Goal: Task Accomplishment & Management: Complete application form

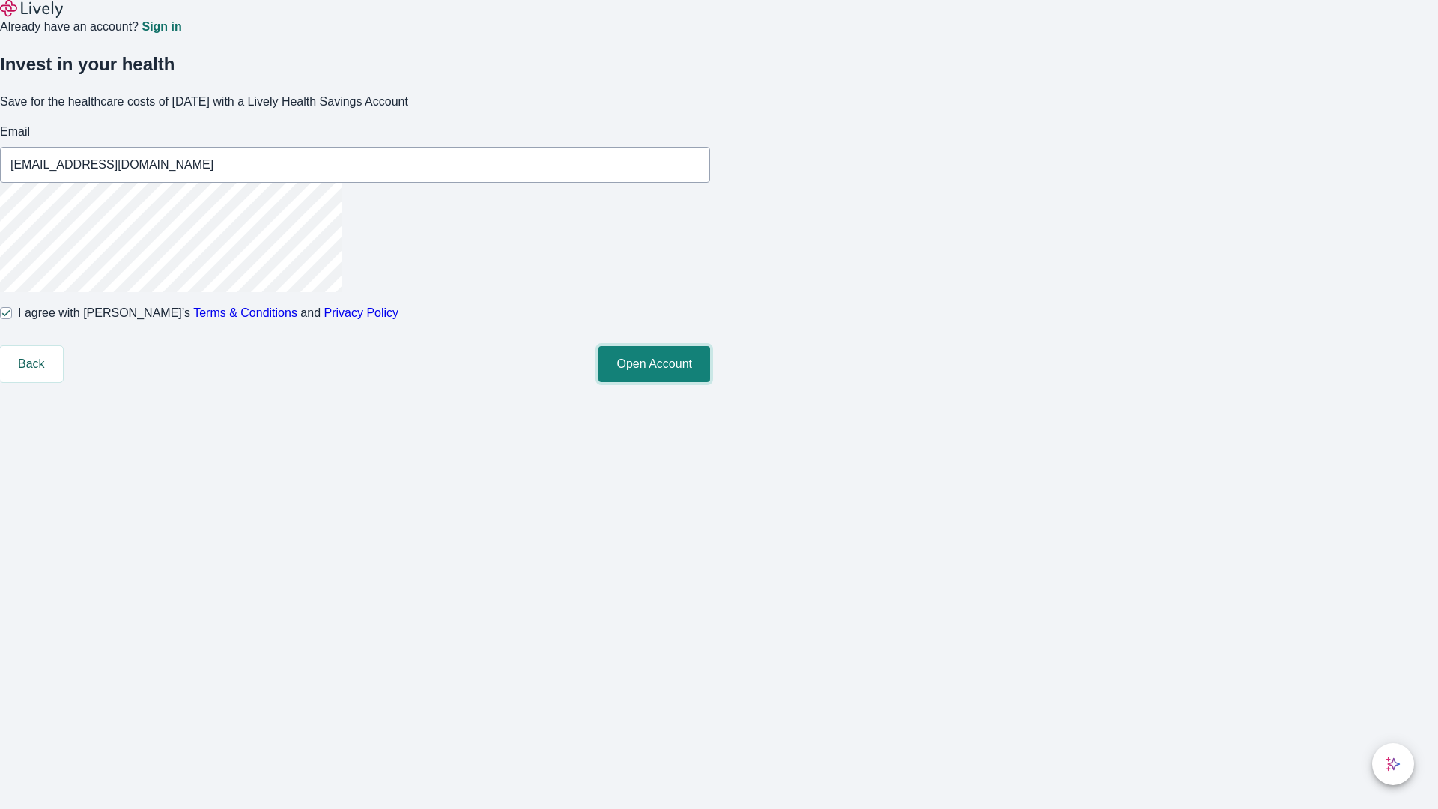
click at [710, 382] on button "Open Account" at bounding box center [654, 364] width 112 height 36
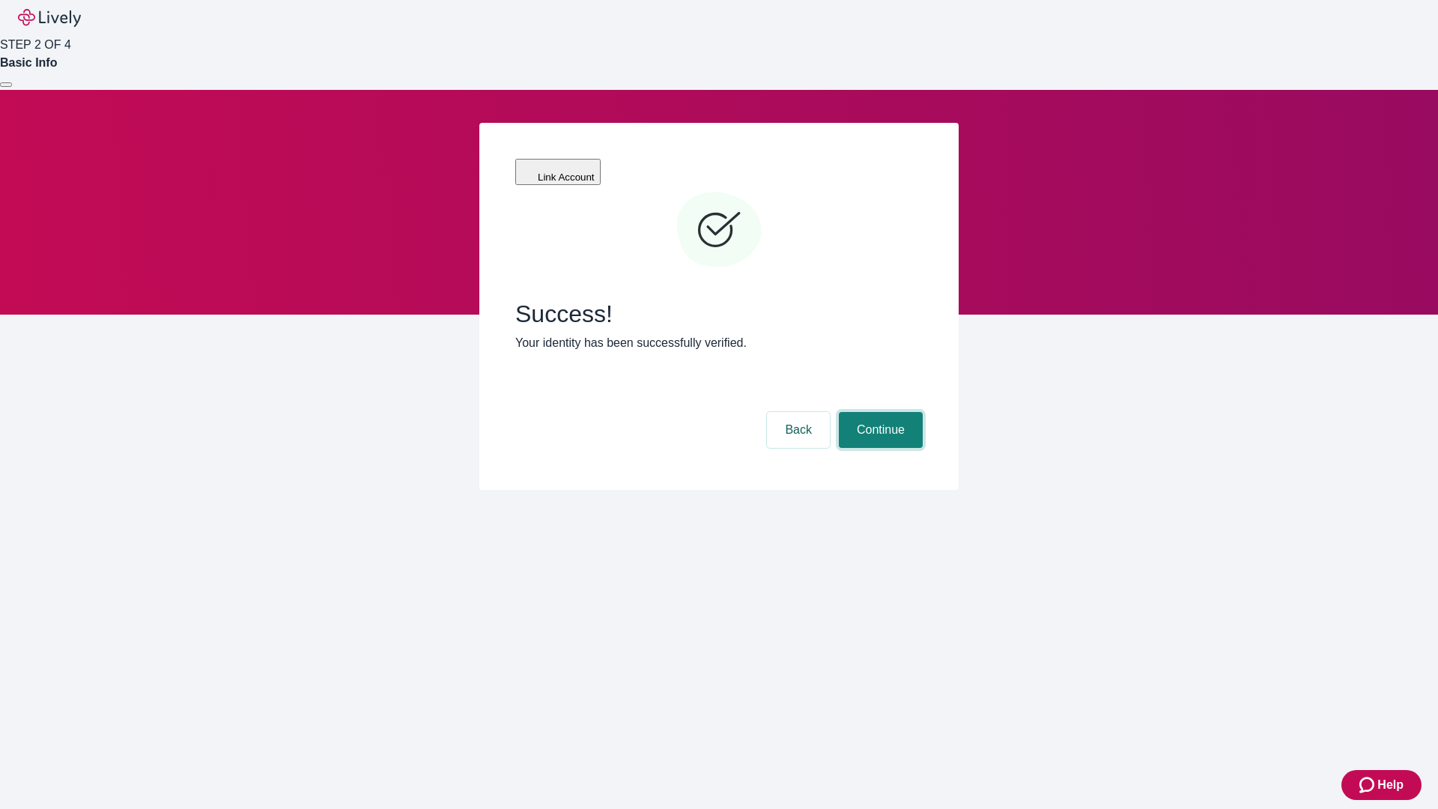
click at [878, 412] on button "Continue" at bounding box center [881, 430] width 84 height 36
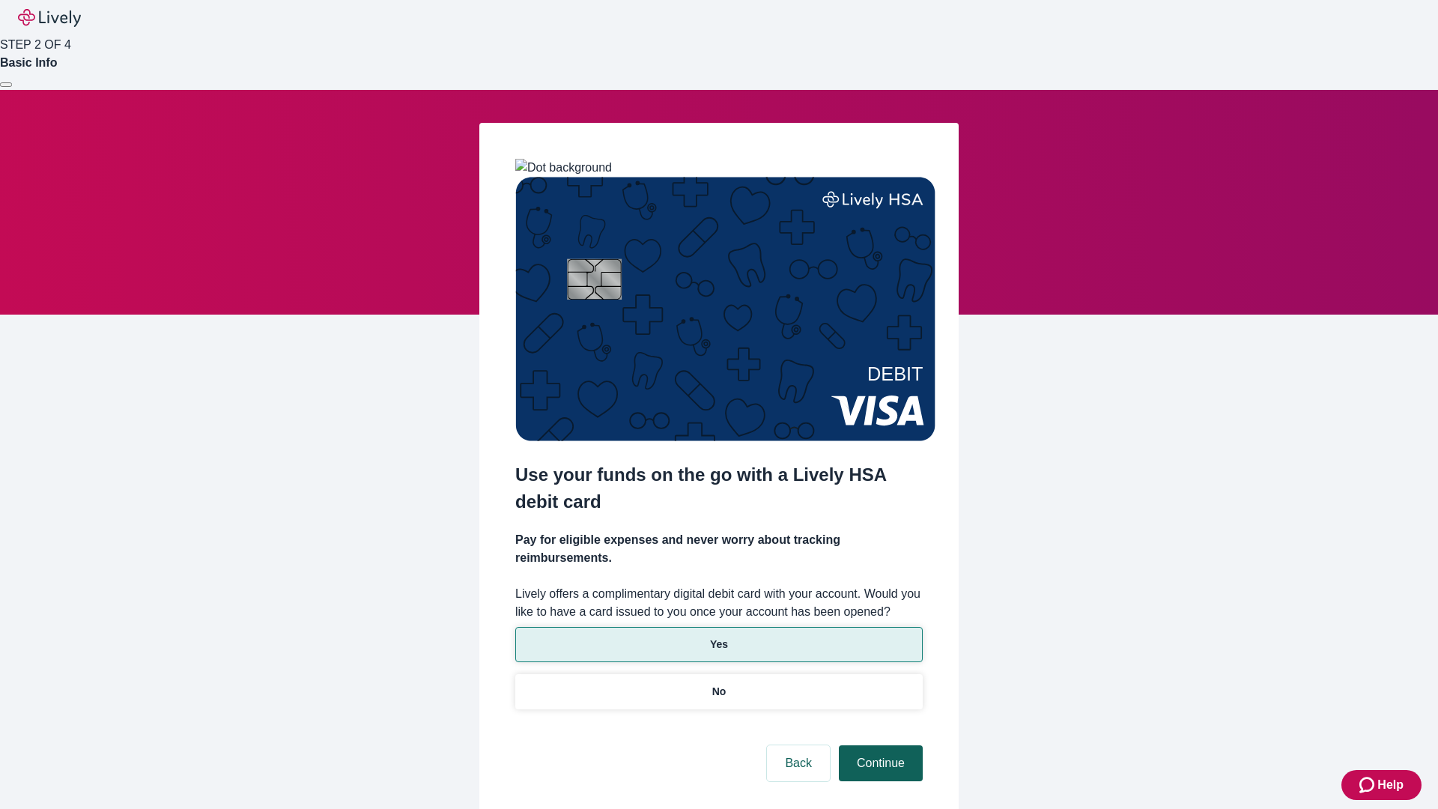
click at [718, 636] on p "Yes" at bounding box center [719, 644] width 18 height 16
click at [878, 745] on button "Continue" at bounding box center [881, 763] width 84 height 36
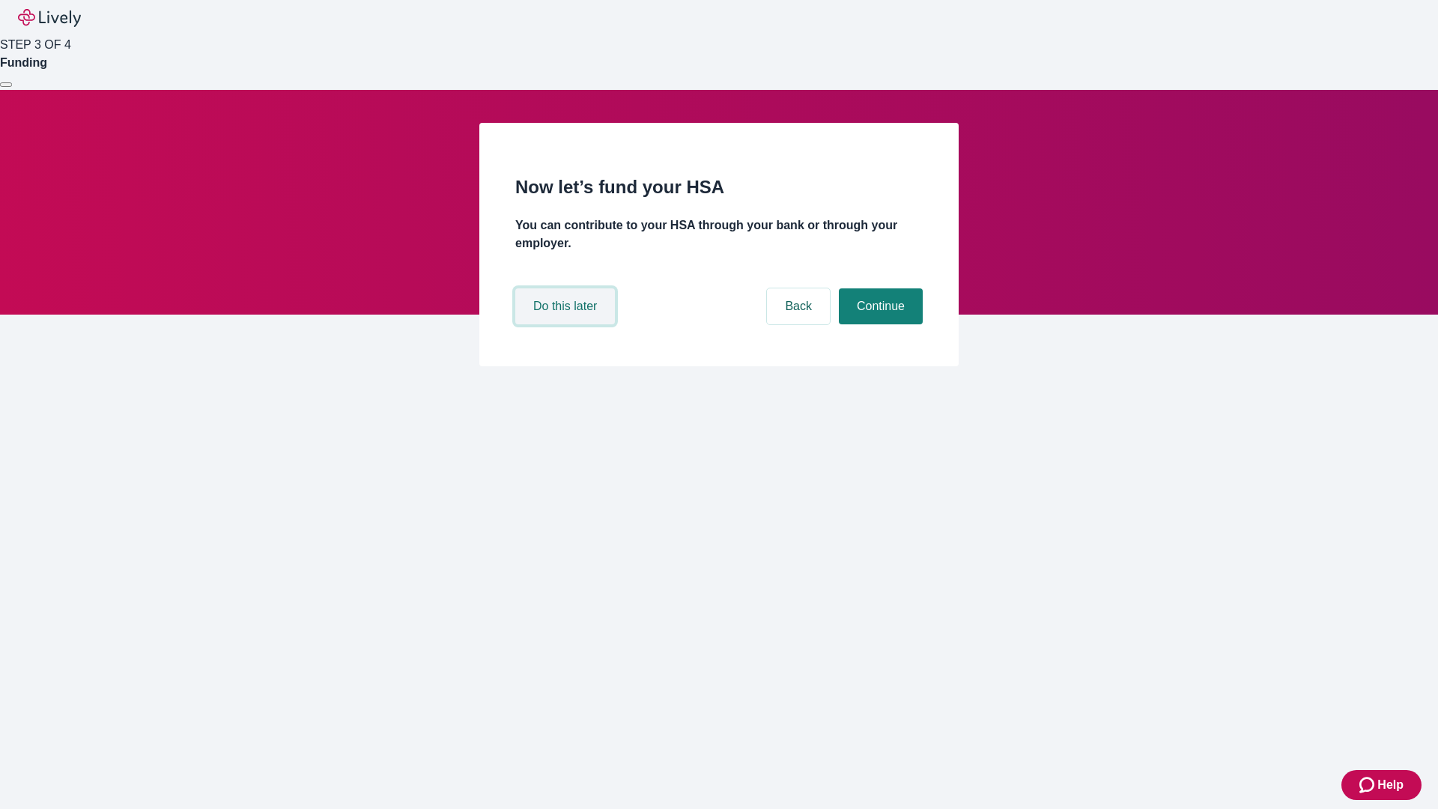
click at [567, 324] on button "Do this later" at bounding box center [565, 306] width 100 height 36
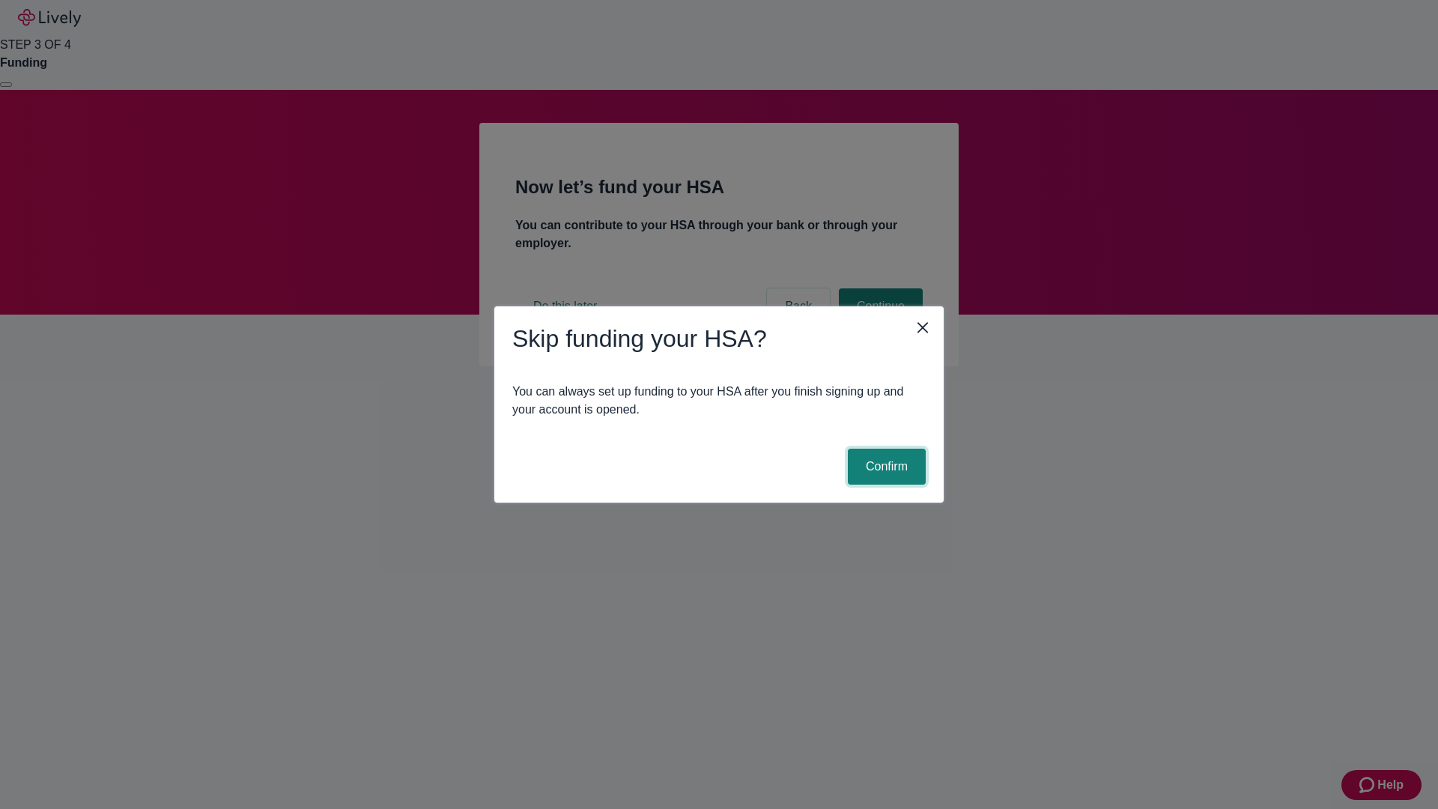
click at [884, 466] on button "Confirm" at bounding box center [887, 467] width 78 height 36
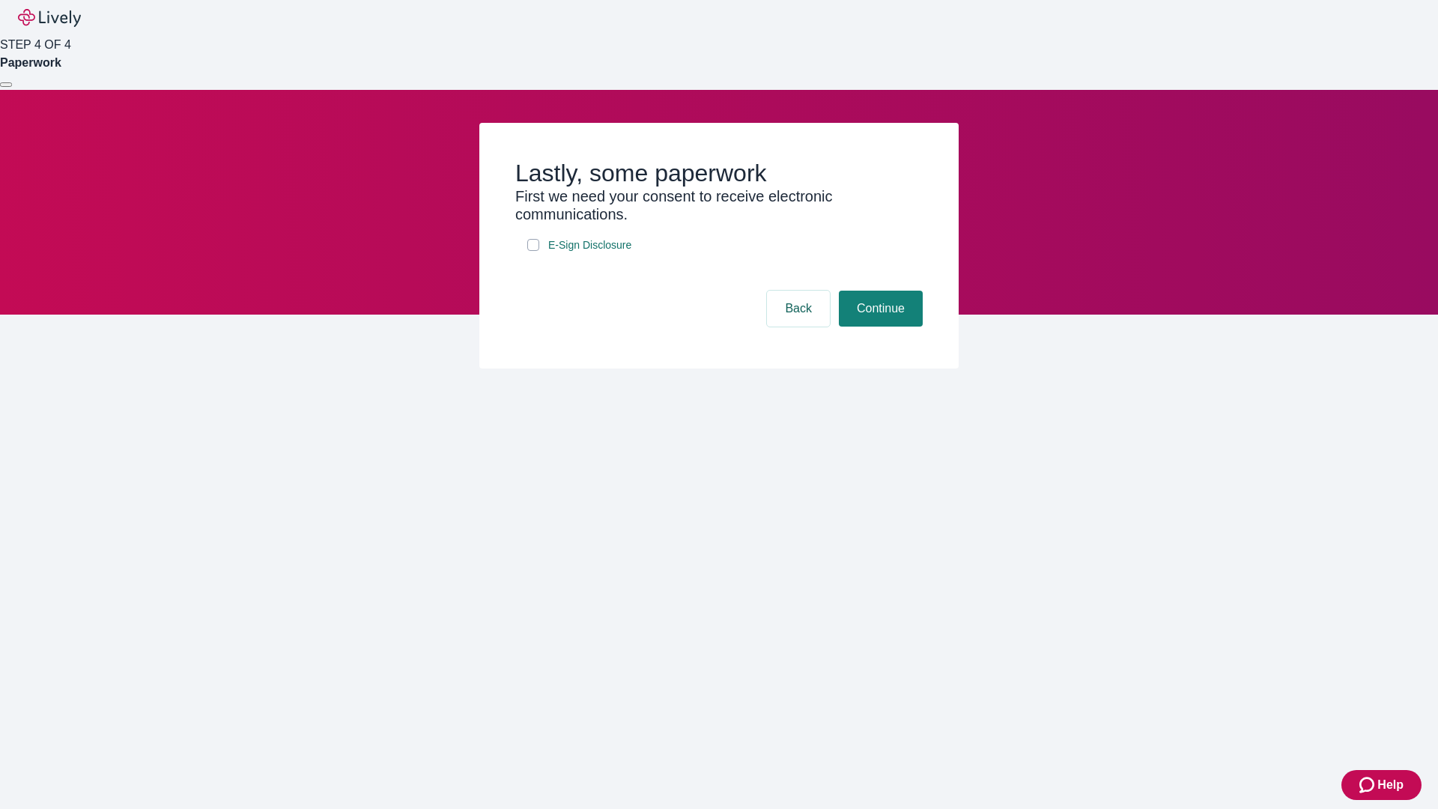
click at [533, 251] on input "E-Sign Disclosure" at bounding box center [533, 245] width 12 height 12
checkbox input "true"
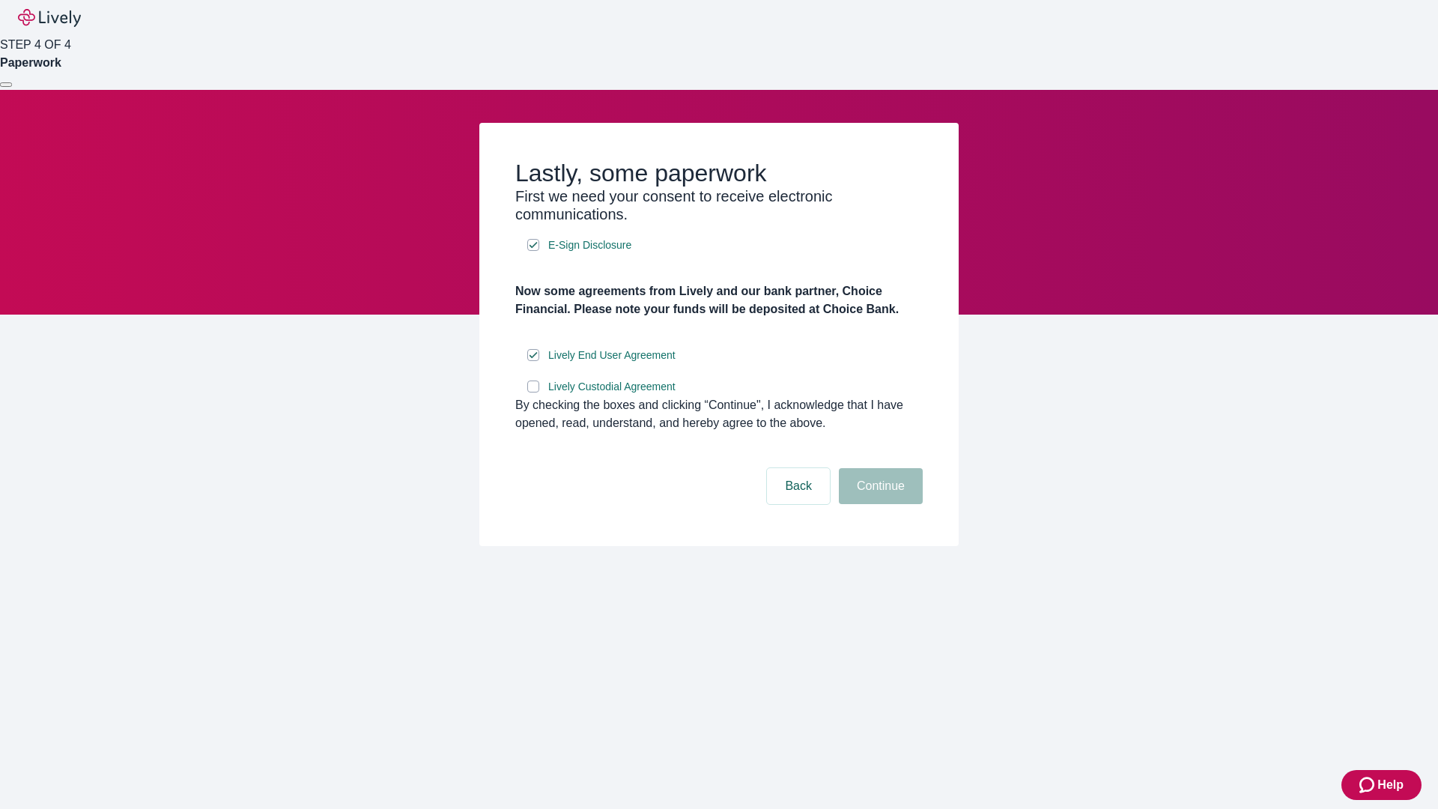
click at [533, 392] on input "Lively Custodial Agreement" at bounding box center [533, 386] width 12 height 12
checkbox input "true"
click at [878, 504] on button "Continue" at bounding box center [881, 486] width 84 height 36
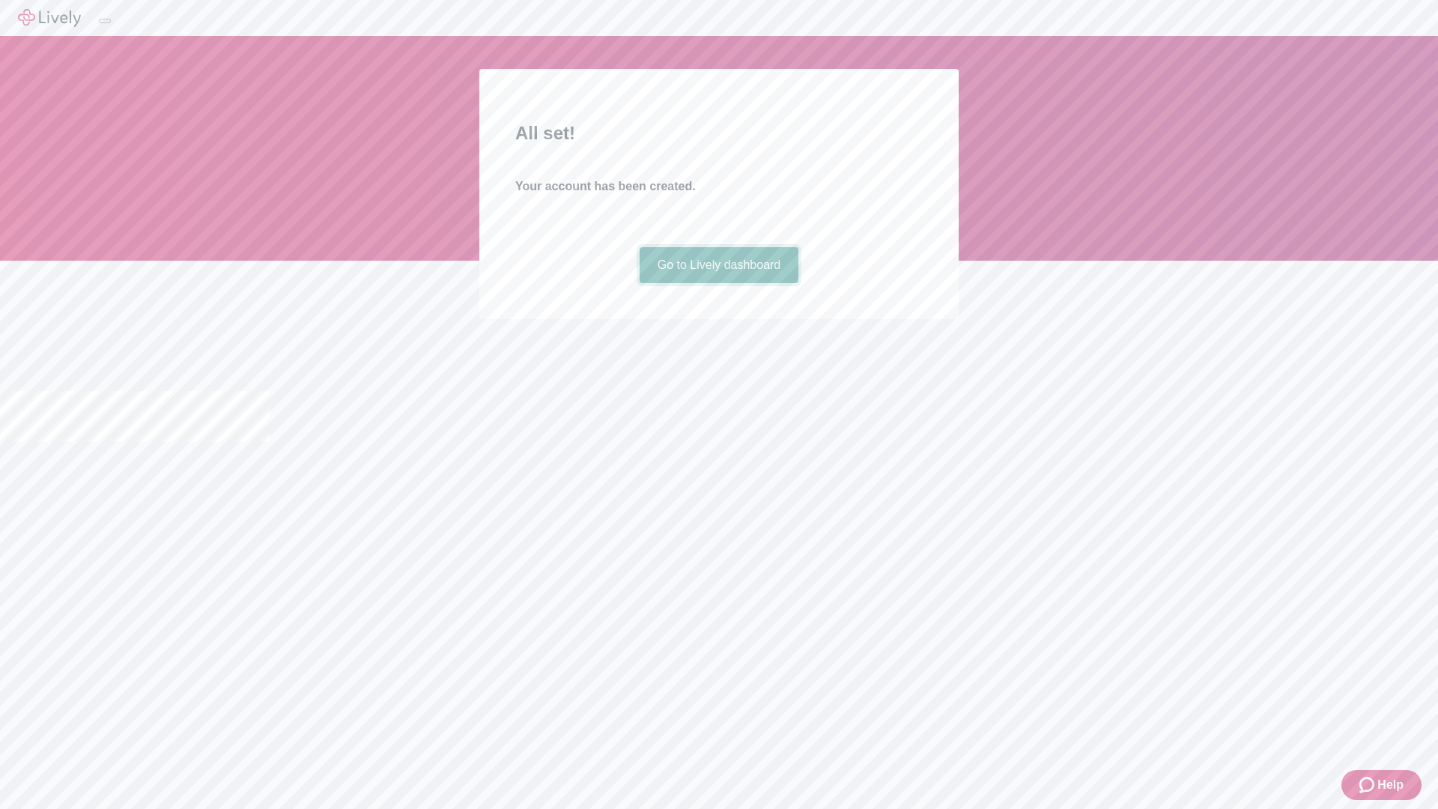
click at [718, 283] on link "Go to Lively dashboard" at bounding box center [718, 265] width 159 height 36
